Goal: Information Seeking & Learning: Learn about a topic

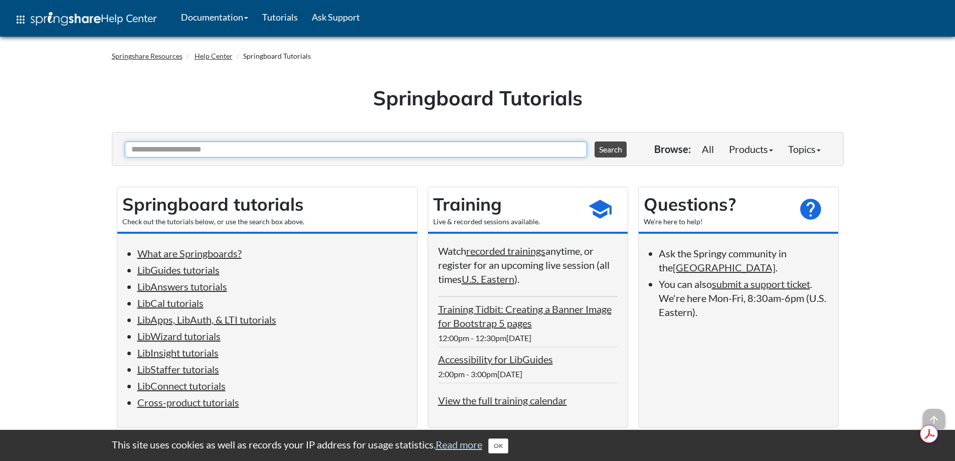
click at [267, 147] on input "Ask Another Question" at bounding box center [356, 149] width 462 height 16
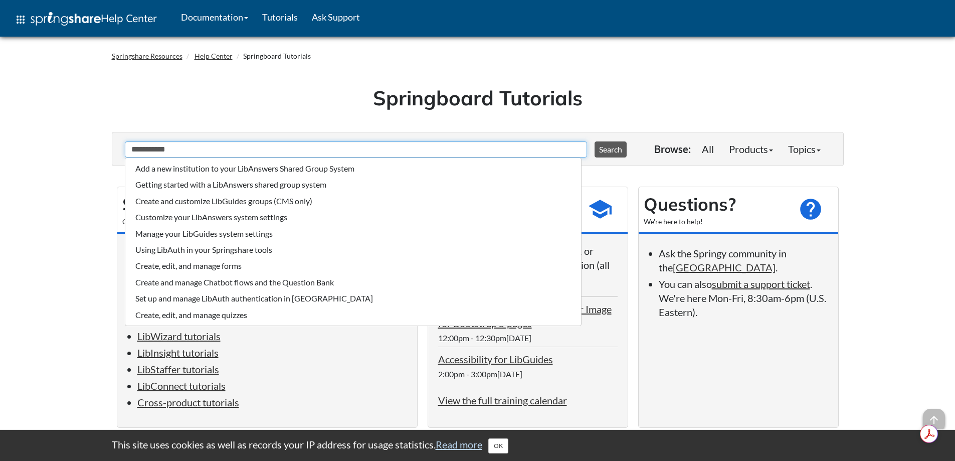
type input "**********"
click at [603, 147] on button "Search" at bounding box center [610, 149] width 32 height 16
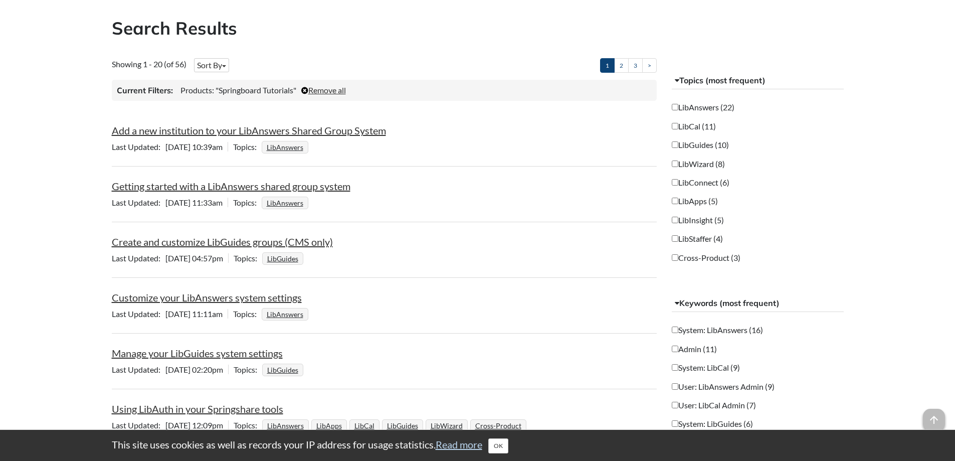
scroll to position [200, 0]
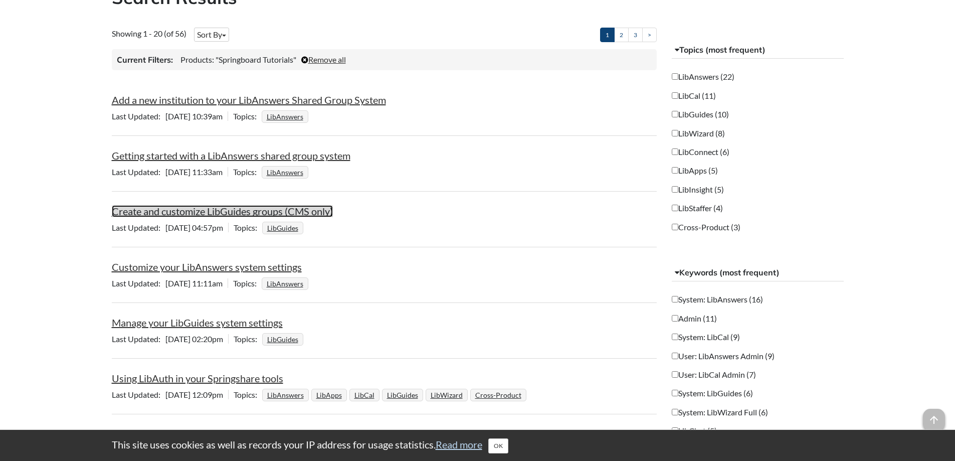
click at [262, 215] on link "Create and customize LibGuides groups (CMS only)" at bounding box center [222, 211] width 221 height 12
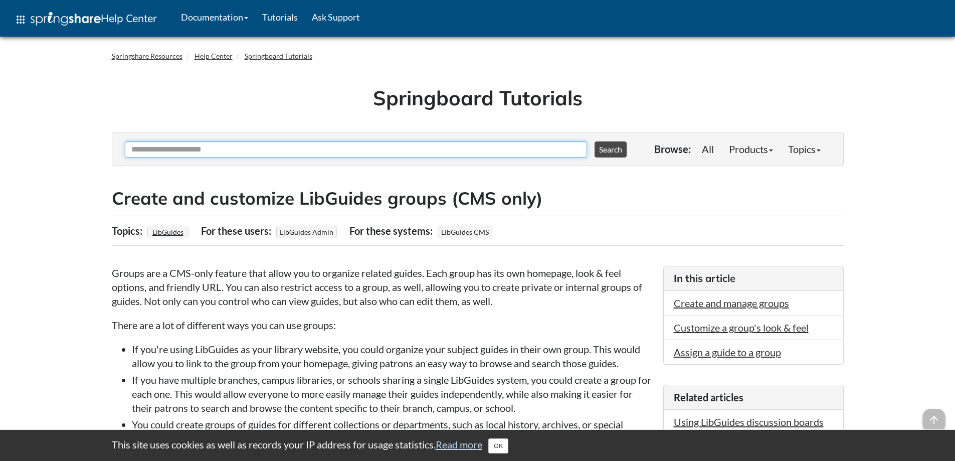
click at [249, 154] on input "Ask Another Question" at bounding box center [356, 149] width 462 height 16
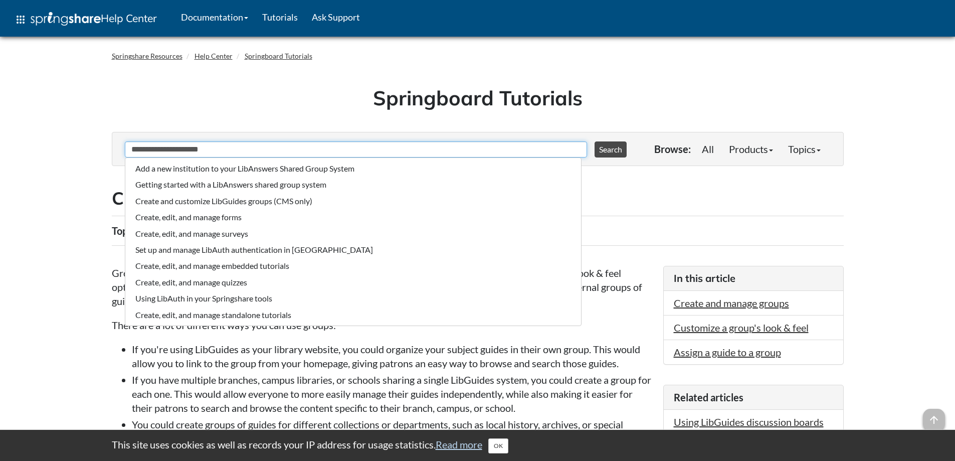
type input "**********"
click at [594, 141] on button "Search" at bounding box center [610, 149] width 32 height 16
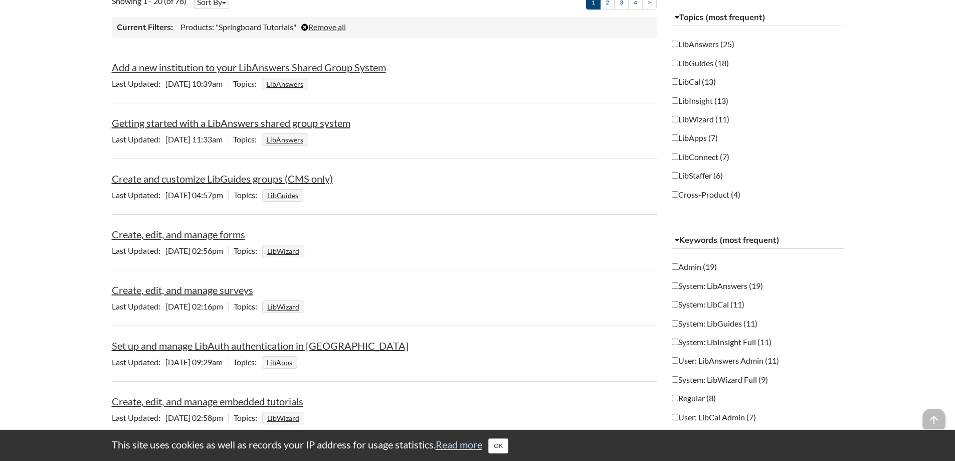
scroll to position [251, 0]
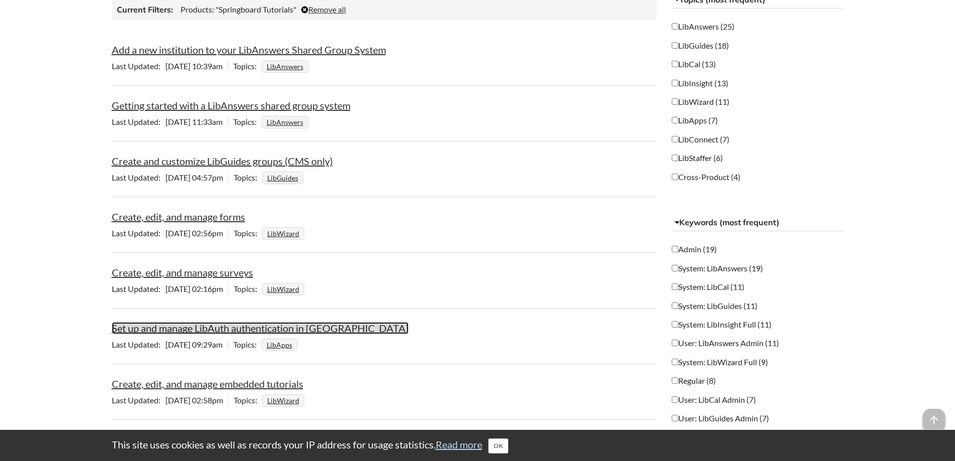
click at [249, 331] on link "Set up and manage LibAuth authentication in [GEOGRAPHIC_DATA]" at bounding box center [260, 328] width 297 height 12
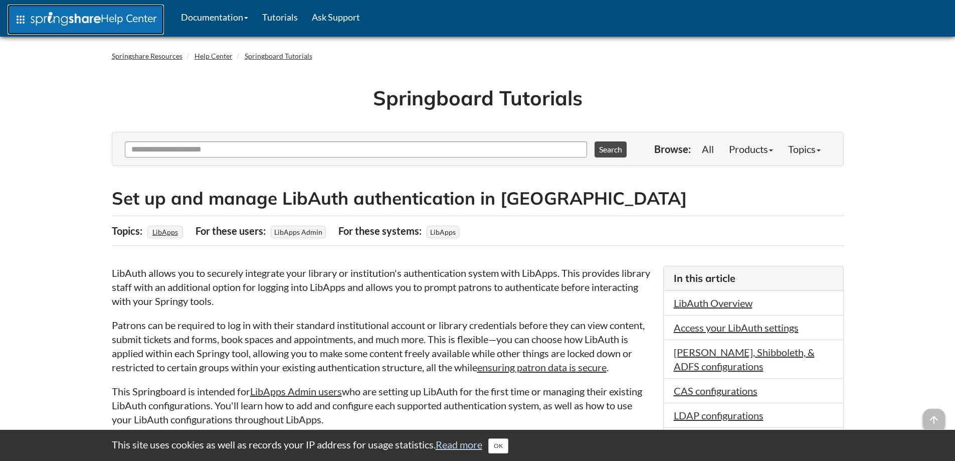
click at [73, 18] on img at bounding box center [66, 19] width 70 height 14
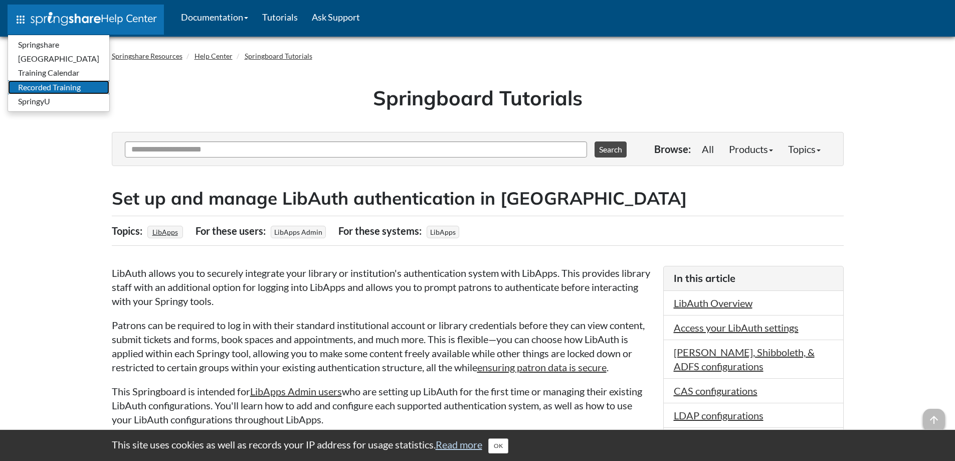
click at [65, 89] on link "Recorded Training" at bounding box center [58, 87] width 101 height 14
